Goal: Task Accomplishment & Management: Manage account settings

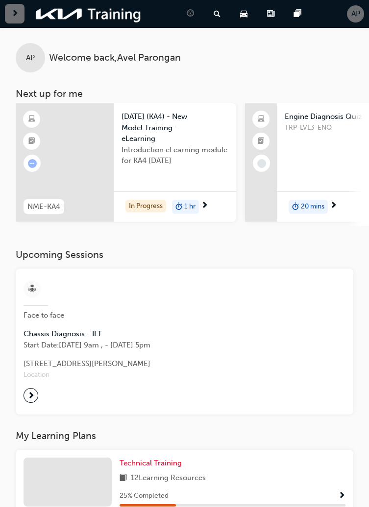
click at [356, 17] on span "AP" at bounding box center [355, 13] width 9 height 11
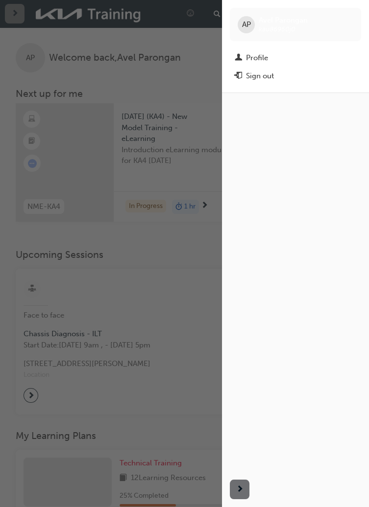
click at [280, 80] on div "Sign out" at bounding box center [294, 76] width 121 height 12
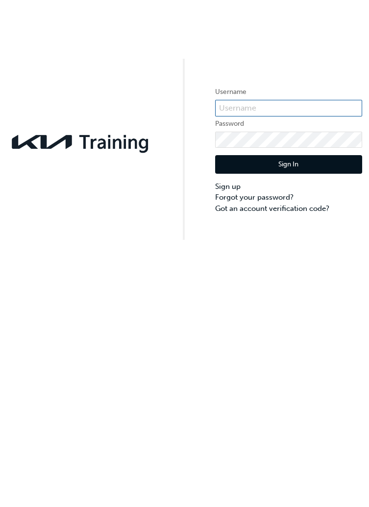
click at [277, 103] on input "text" at bounding box center [288, 108] width 147 height 17
type input "KAU83037I1"
click at [315, 163] on button "Sign In" at bounding box center [288, 164] width 147 height 19
